Goal: Navigation & Orientation: Find specific page/section

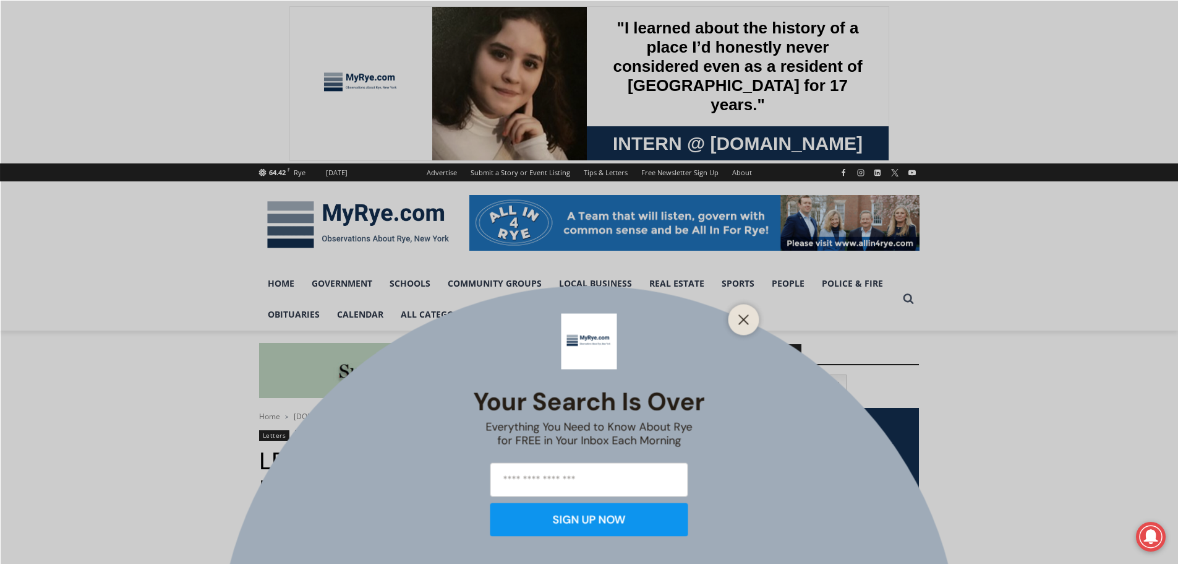
click at [744, 315] on icon "Close" at bounding box center [744, 319] width 11 height 11
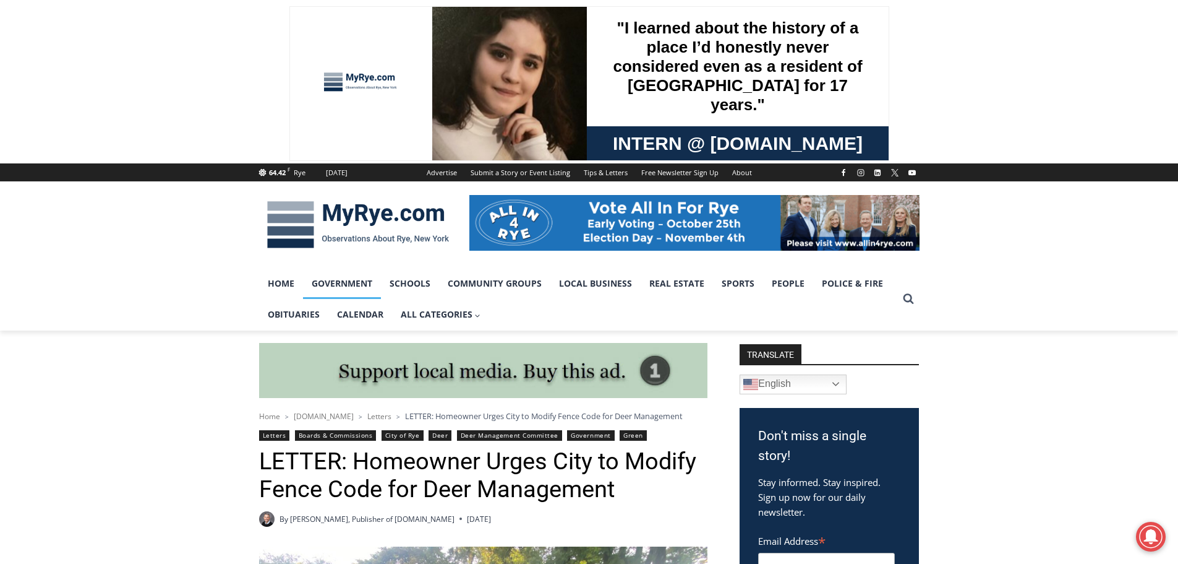
click at [343, 285] on link "Government" at bounding box center [342, 283] width 78 height 31
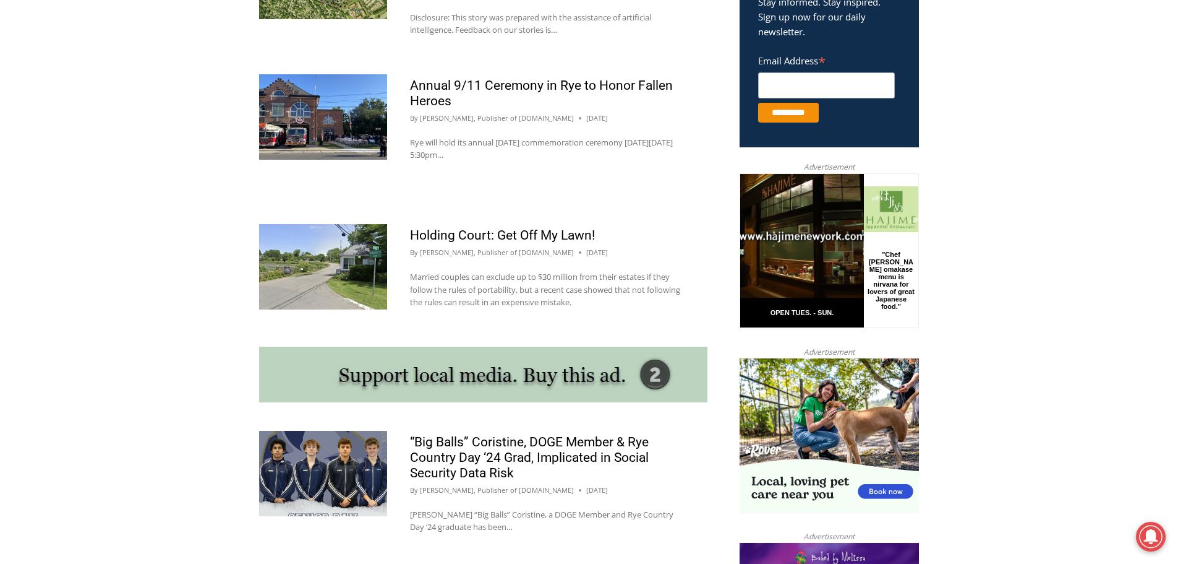
scroll to position [716, 0]
